Goal: Complete application form

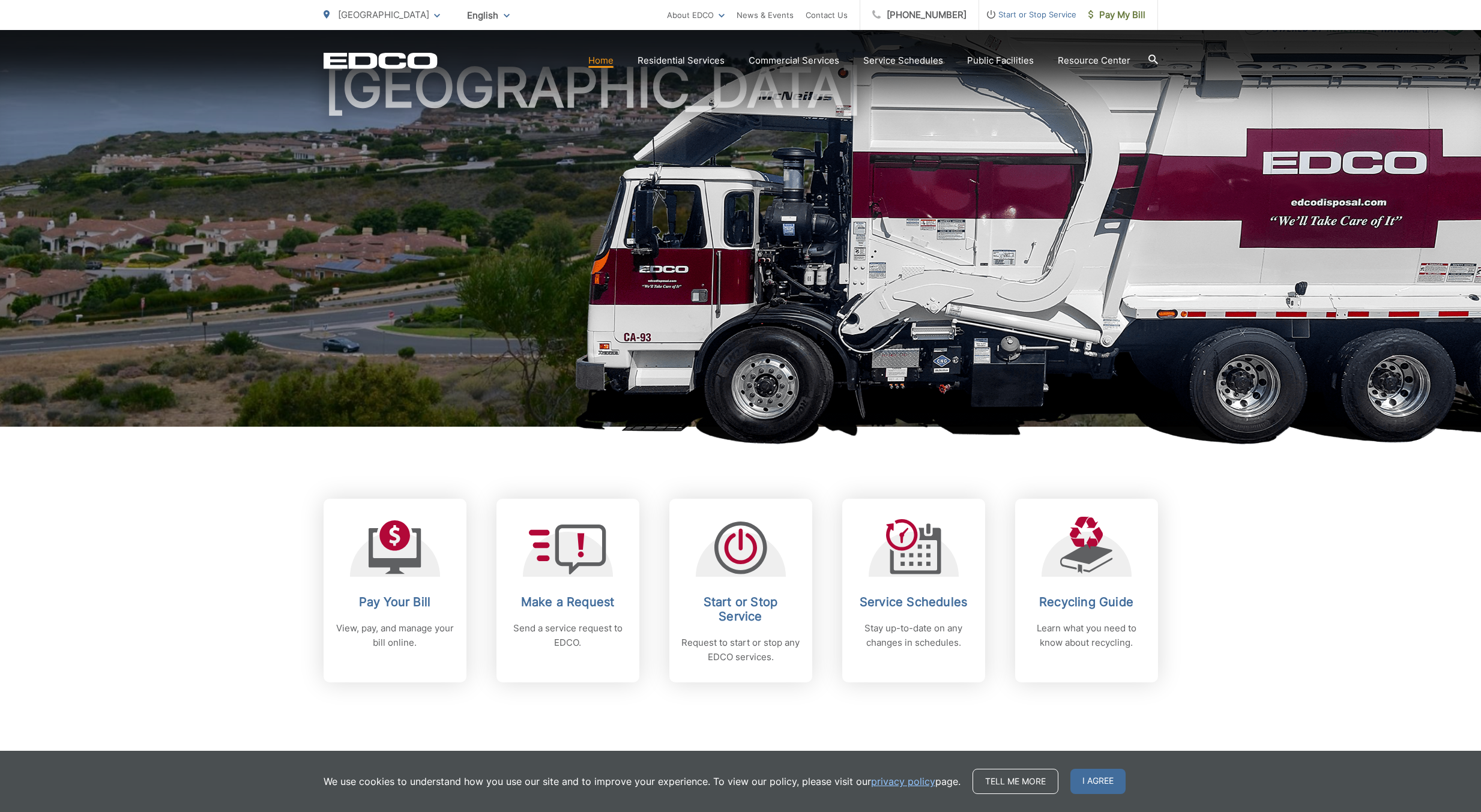
scroll to position [99, 0]
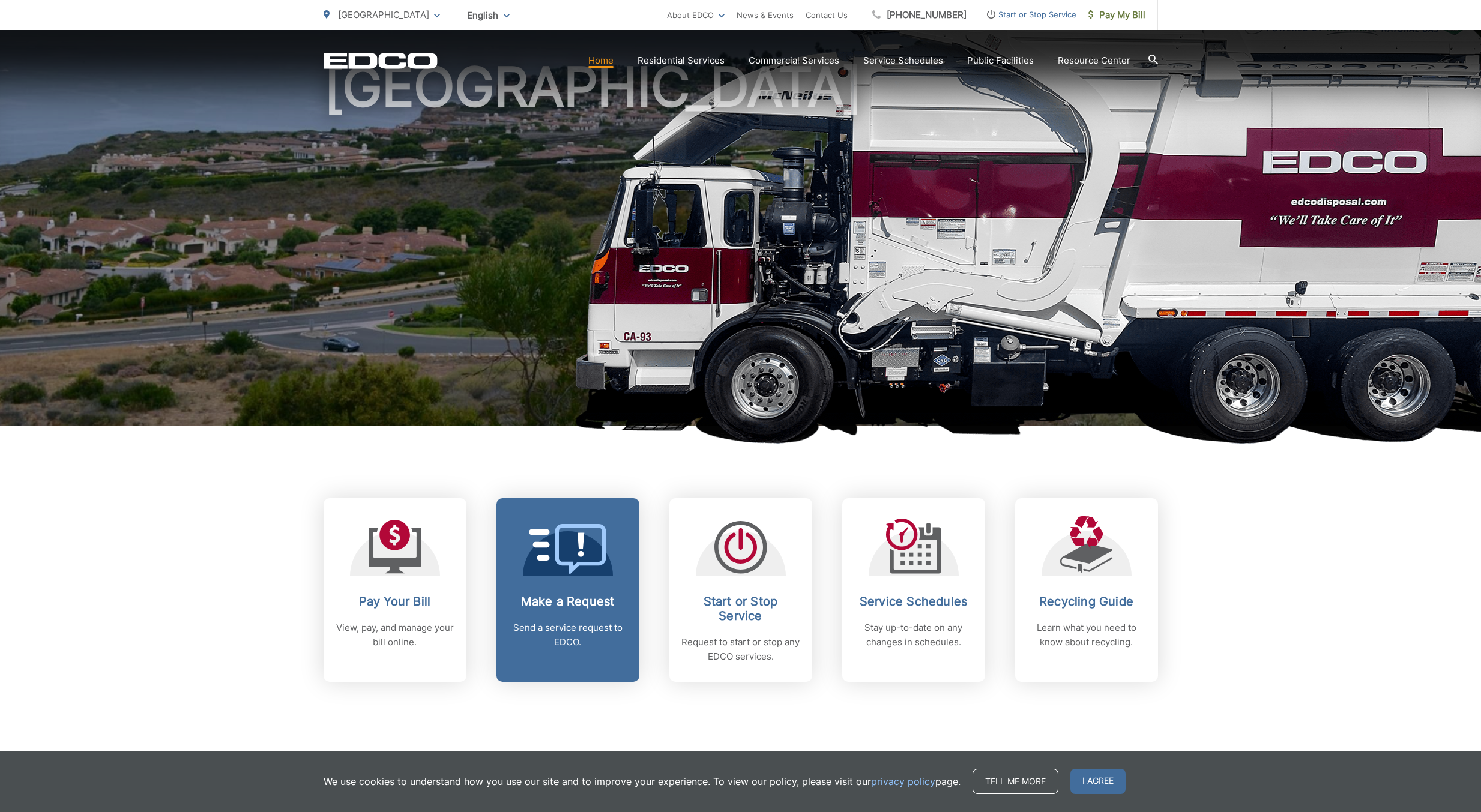
click at [575, 557] on icon at bounding box center [568, 549] width 78 height 50
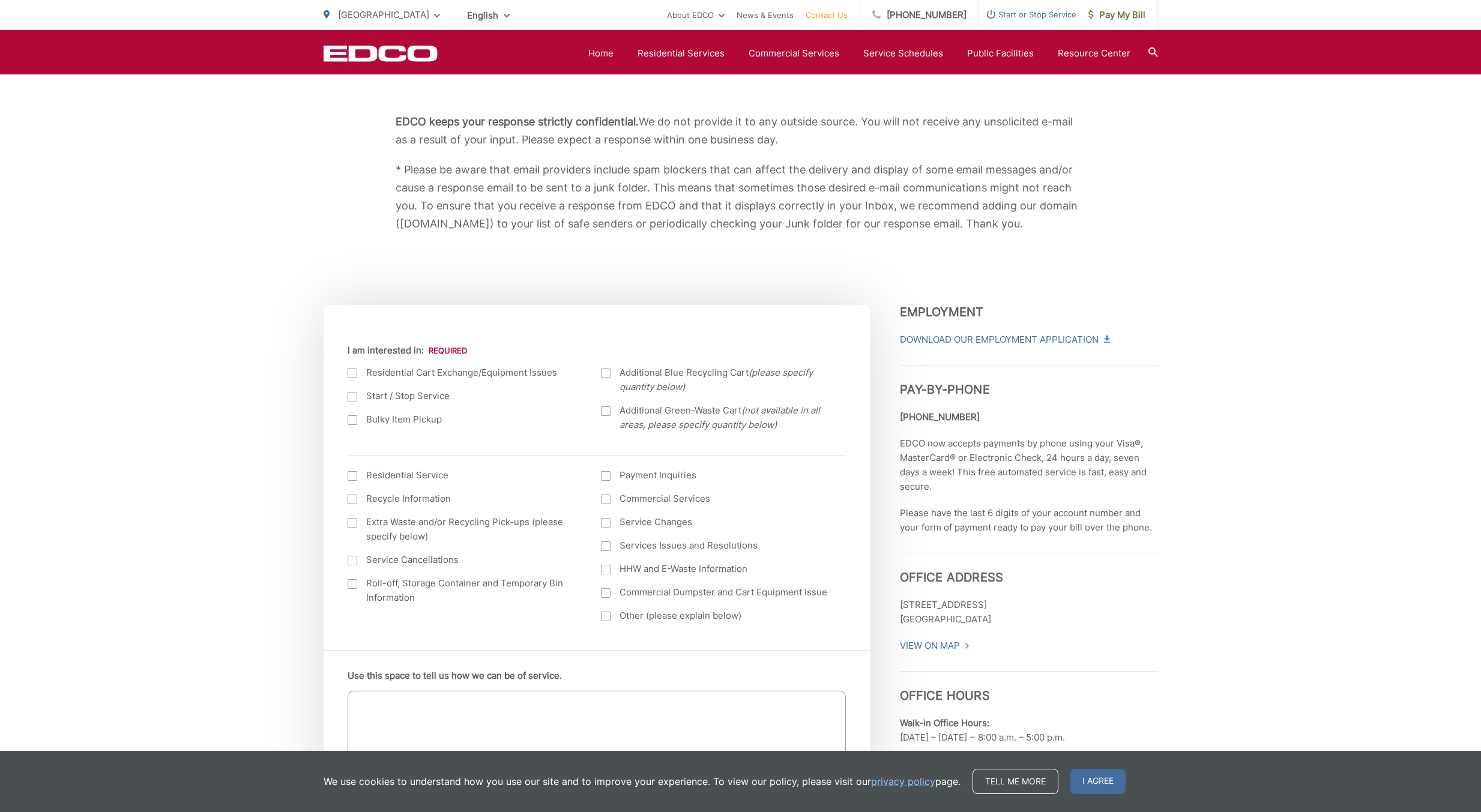
scroll to position [200, 0]
click at [354, 418] on div at bounding box center [352, 419] width 10 height 10
click at [0, 0] on input "Bulky Item Pickup" at bounding box center [0, 0] width 0 height 0
click at [606, 371] on div at bounding box center [606, 373] width 10 height 10
click at [0, 0] on input "Additional Blue Recycling Cart (please specify quantity below)" at bounding box center [0, 0] width 0 height 0
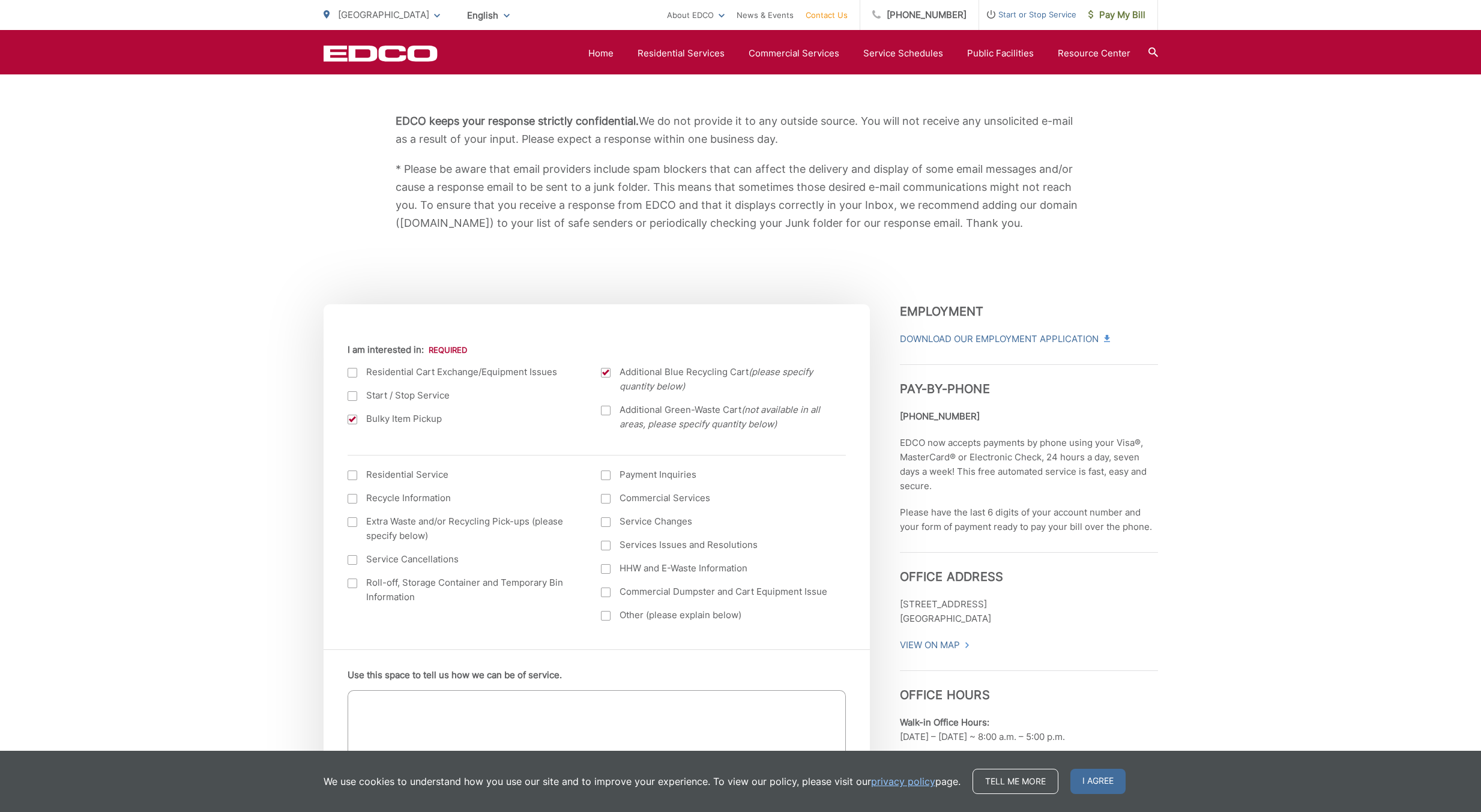
click at [354, 475] on div at bounding box center [352, 476] width 10 height 10
click at [0, 0] on input "I am interested in: (continued) *" at bounding box center [0, 0] width 0 height 0
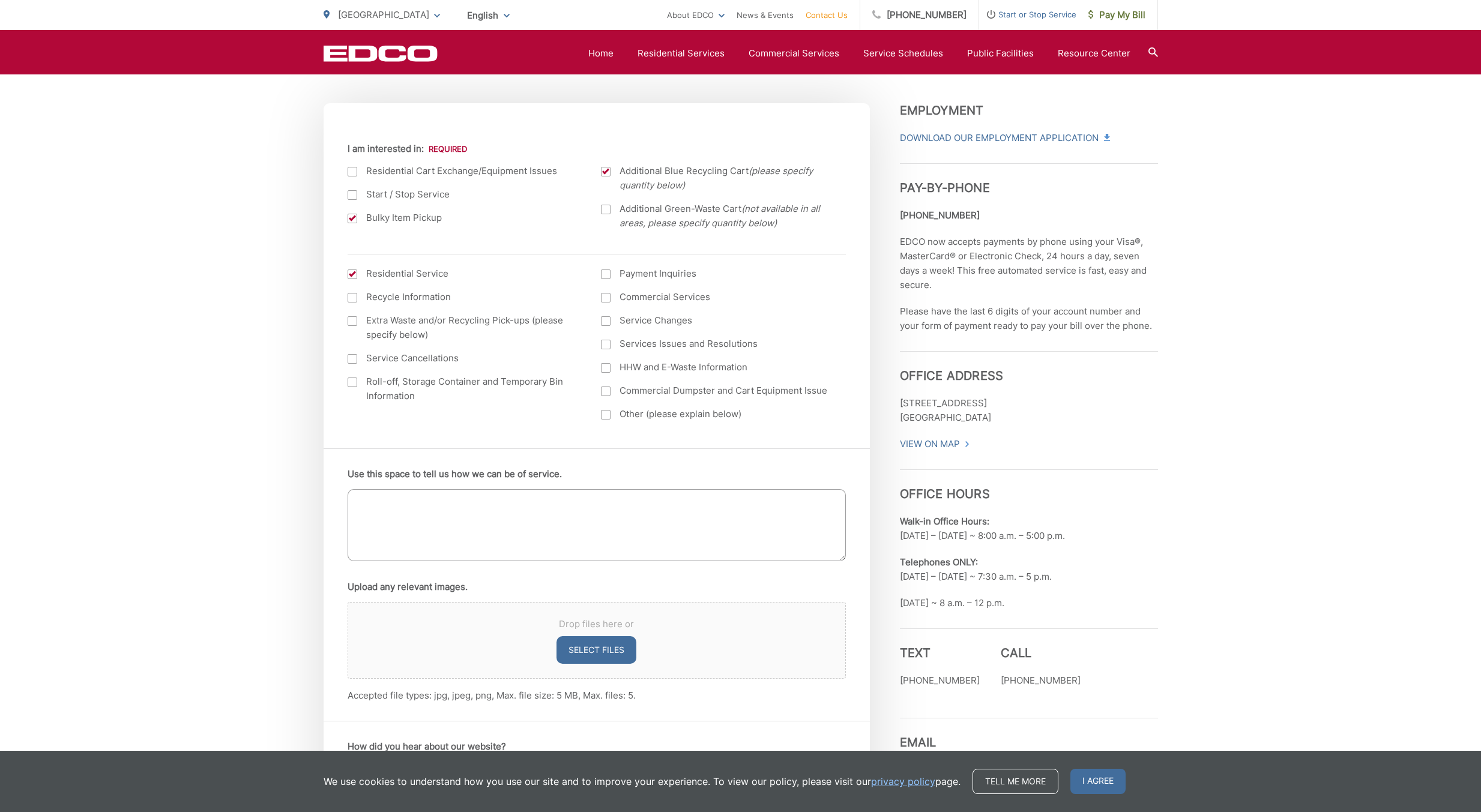
scroll to position [400, 0]
